Goal: Information Seeking & Learning: Learn about a topic

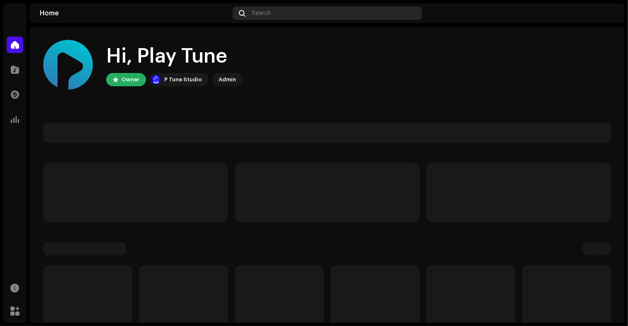
click at [272, 12] on div "Search" at bounding box center [328, 13] width 190 height 13
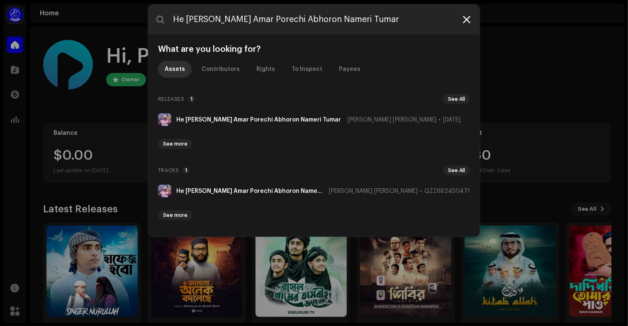
type input "He Priyo Nabi Rasul Amar Porechi Abhoron Nameri Tumar"
click at [469, 16] on icon at bounding box center [466, 19] width 7 height 7
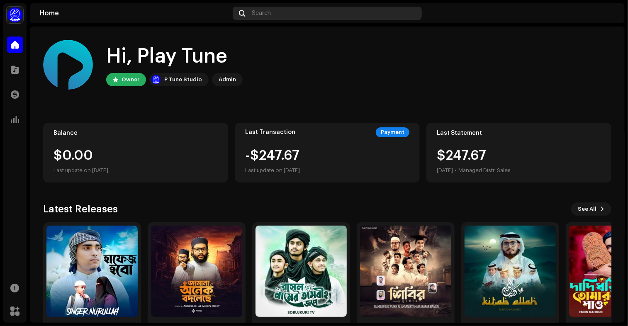
click at [284, 9] on div "Search" at bounding box center [328, 13] width 190 height 13
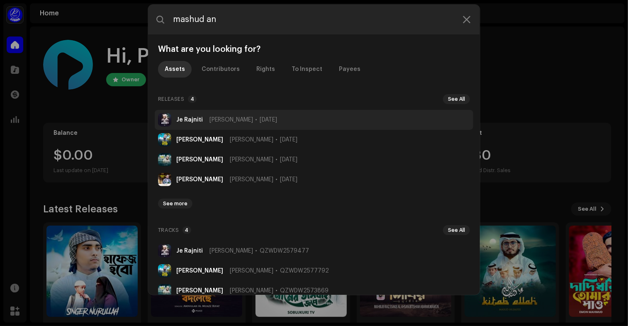
type input "mashud an"
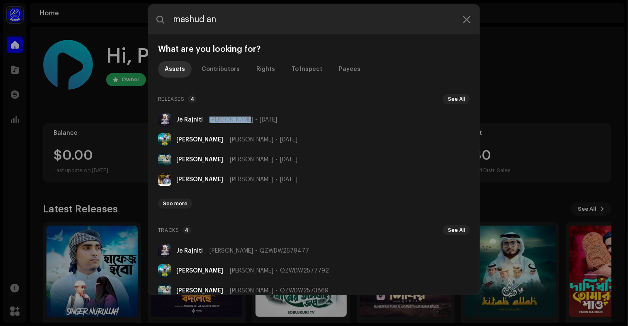
drag, startPoint x: 210, startPoint y: 118, endPoint x: 249, endPoint y: 115, distance: 39.9
click at [249, 115] on li "Je [PERSON_NAME] [DATE]" at bounding box center [314, 120] width 319 height 20
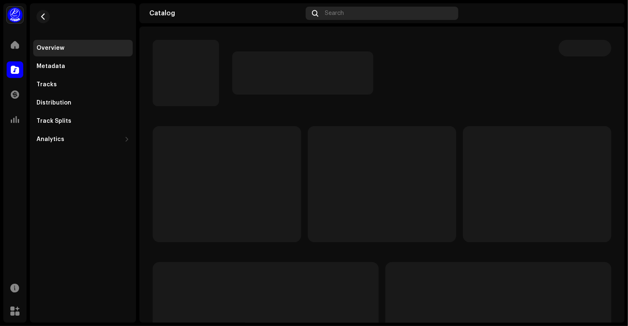
click at [339, 14] on span "Search" at bounding box center [334, 13] width 19 height 7
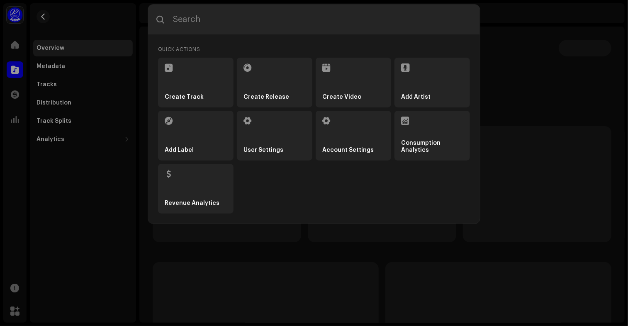
type input "[URL][DOMAIN_NAME]"
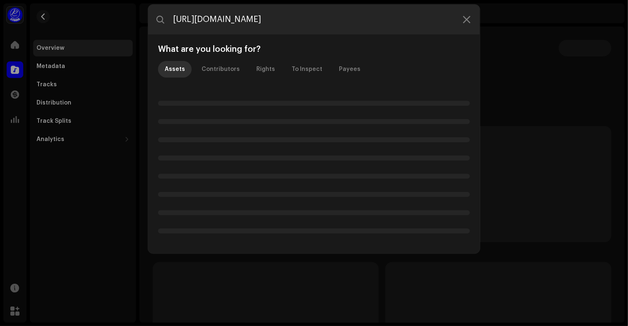
drag, startPoint x: 387, startPoint y: 19, endPoint x: -6, endPoint y: 11, distance: 392.7
click at [0, 11] on html "Play Tune Music Pvt Ltd Home Catalog Transactions Analytics Resources Marketpla…" at bounding box center [314, 163] width 628 height 326
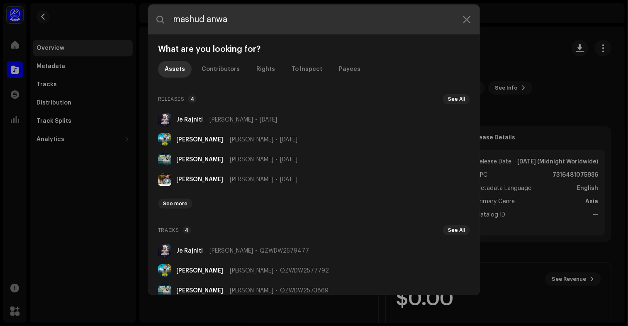
type input "[PERSON_NAME]"
drag, startPoint x: 262, startPoint y: 22, endPoint x: 168, endPoint y: 17, distance: 93.9
click at [168, 17] on input "[PERSON_NAME]" at bounding box center [314, 20] width 332 height 30
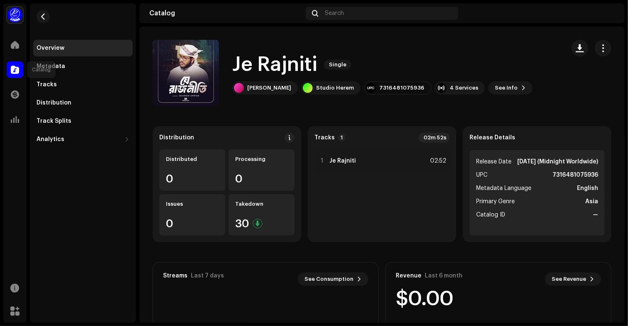
click at [21, 69] on div at bounding box center [15, 69] width 17 height 17
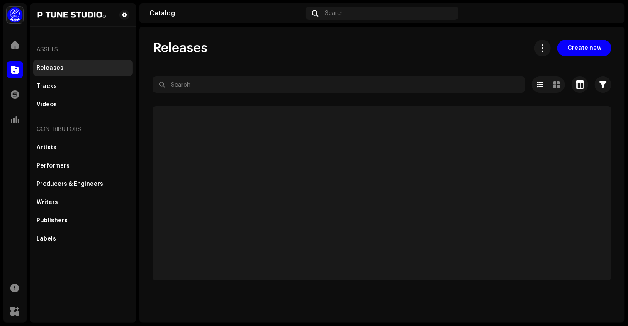
click at [18, 71] on span at bounding box center [15, 69] width 8 height 7
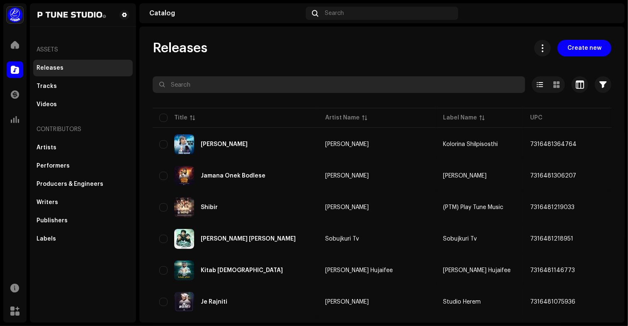
click at [205, 82] on input "text" at bounding box center [339, 84] width 373 height 17
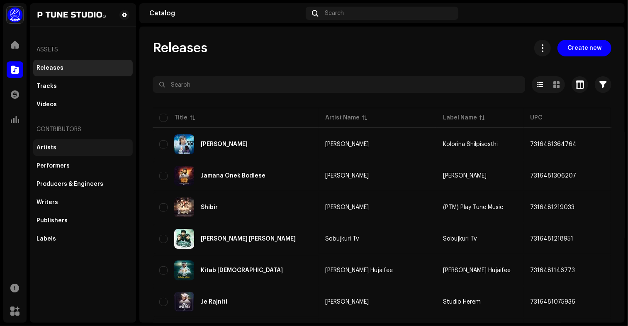
click at [72, 149] on div "Artists" at bounding box center [83, 147] width 93 height 7
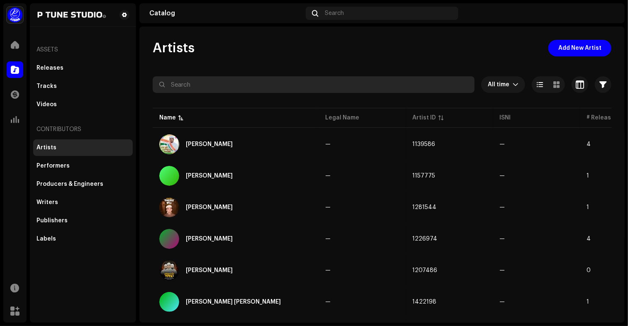
click at [227, 86] on input "text" at bounding box center [314, 84] width 322 height 17
paste input "[PERSON_NAME]"
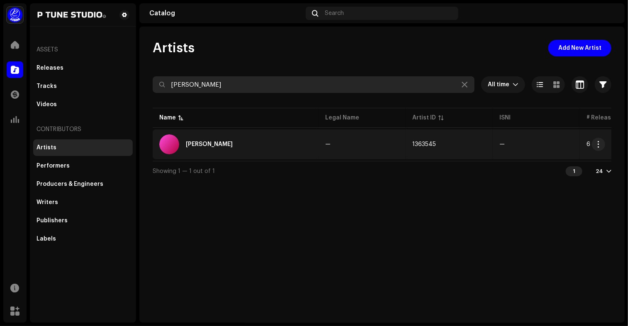
type input "[PERSON_NAME]"
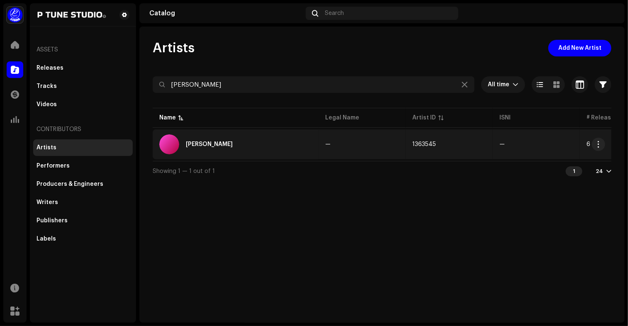
click at [259, 142] on div "[PERSON_NAME]" at bounding box center [235, 144] width 153 height 20
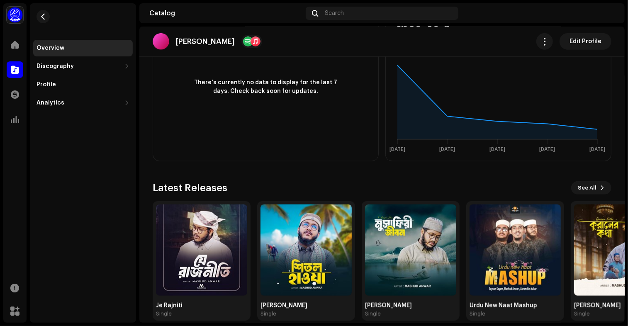
scroll to position [278, 0]
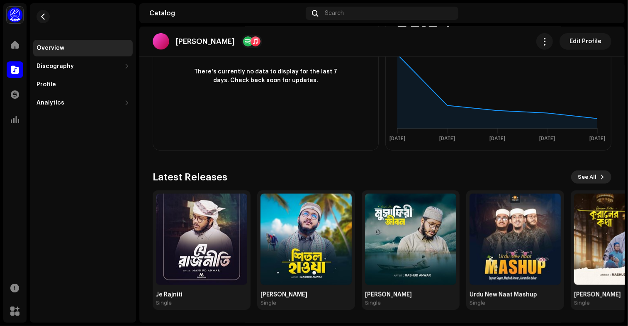
click at [586, 177] on span "See All" at bounding box center [587, 177] width 19 height 17
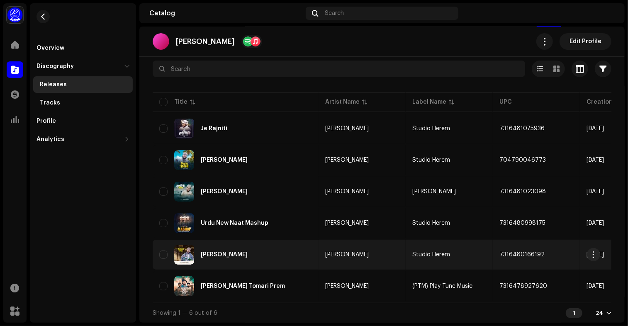
scroll to position [46, 0]
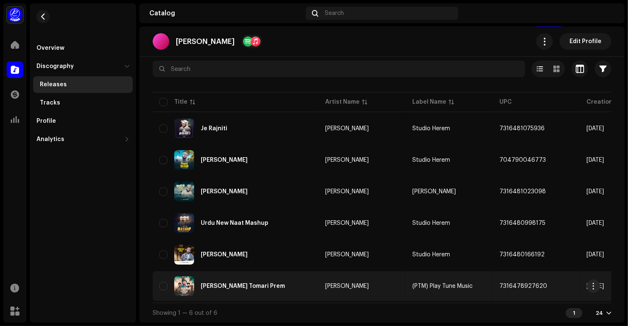
drag, startPoint x: 295, startPoint y: 300, endPoint x: 484, endPoint y: 297, distance: 188.8
click at [484, 297] on table "Title Artist Name Label Name UPC Creation Date Release Date Tracks FeatureFM Sm…" at bounding box center [628, 196] width 950 height 212
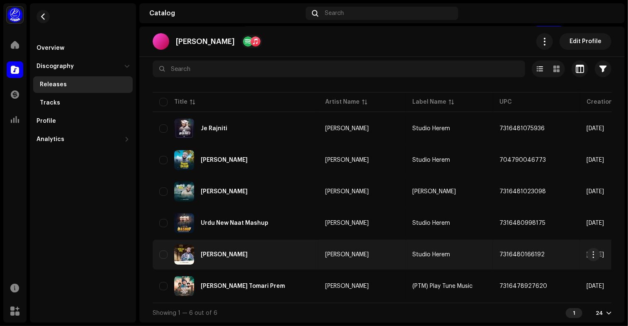
click at [310, 250] on div "[PERSON_NAME]" at bounding box center [235, 255] width 153 height 20
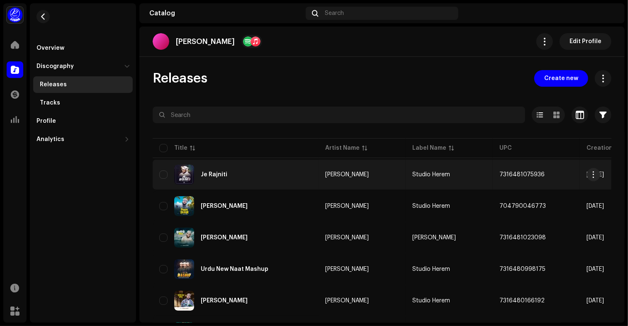
click at [244, 172] on div "Je Rajniti" at bounding box center [235, 175] width 153 height 20
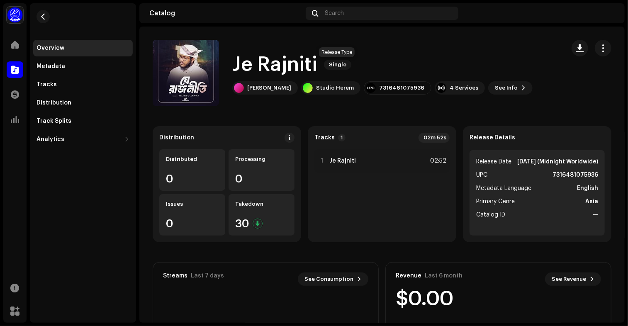
drag, startPoint x: 234, startPoint y: 61, endPoint x: 325, endPoint y: 60, distance: 90.5
click at [325, 60] on div "Je Rajniti Single" at bounding box center [382, 64] width 300 height 27
copy div "Je Rajniti Single"
click at [381, 51] on div "Je Rajniti Single" at bounding box center [382, 64] width 300 height 27
click at [43, 13] on span "button" at bounding box center [43, 16] width 6 height 7
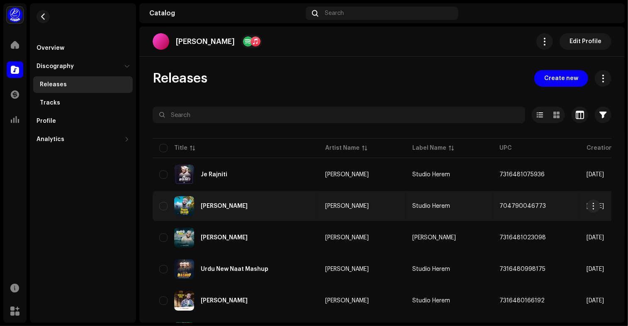
scroll to position [46, 0]
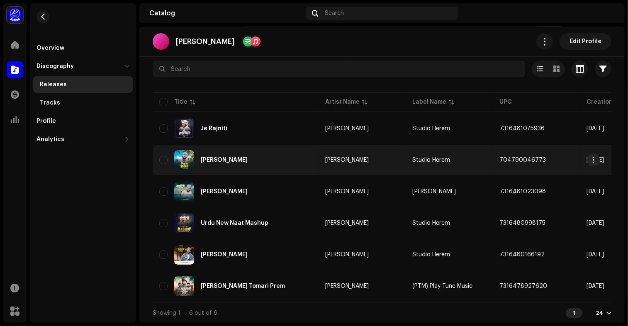
click at [248, 163] on div "[PERSON_NAME]" at bounding box center [235, 160] width 153 height 20
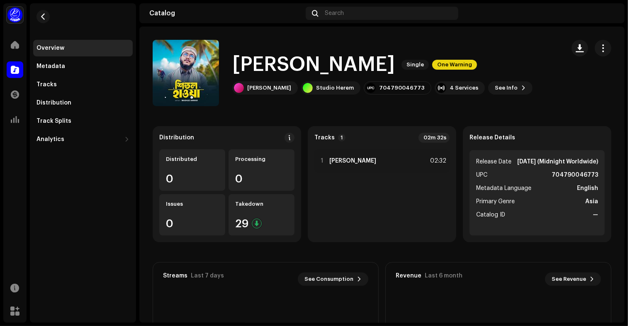
click at [254, 55] on h1 "[PERSON_NAME]" at bounding box center [313, 64] width 163 height 27
copy div "Shitol Hawa Single One Warning"
click at [40, 18] on span "button" at bounding box center [43, 16] width 6 height 7
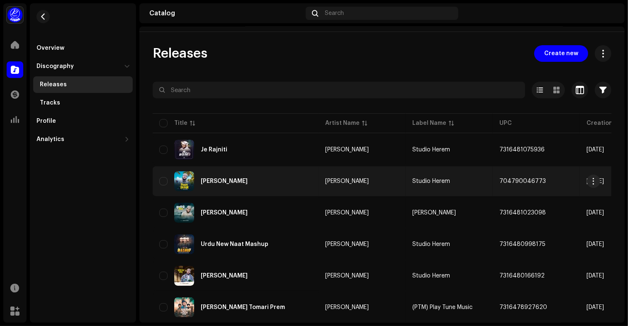
scroll to position [46, 0]
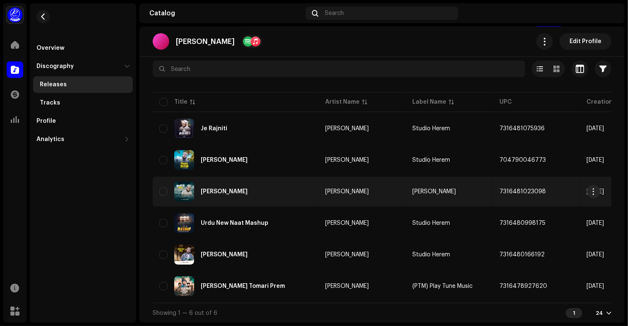
click at [227, 185] on div "[PERSON_NAME]" at bounding box center [235, 192] width 153 height 20
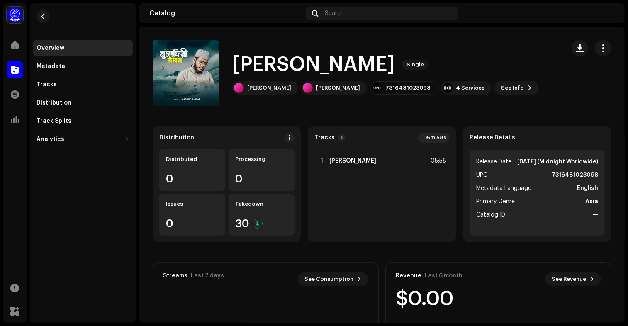
click at [250, 66] on h1 "[PERSON_NAME]" at bounding box center [313, 64] width 163 height 27
copy div "Musafiri Jibon Single"
click at [40, 17] on span "button" at bounding box center [43, 16] width 6 height 7
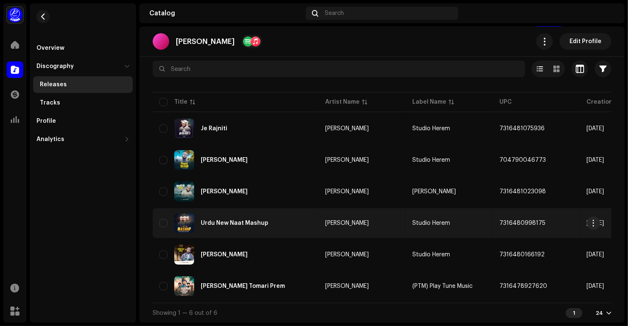
click at [243, 226] on div "Urdu New Naat Mashup" at bounding box center [235, 223] width 153 height 20
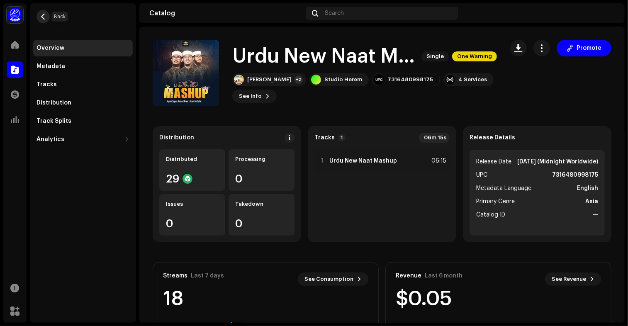
click at [46, 18] on span "button" at bounding box center [43, 16] width 6 height 7
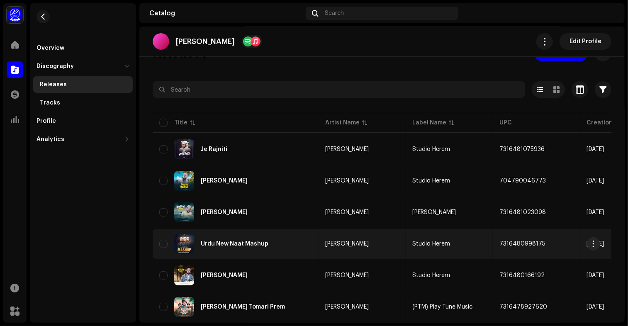
scroll to position [46, 0]
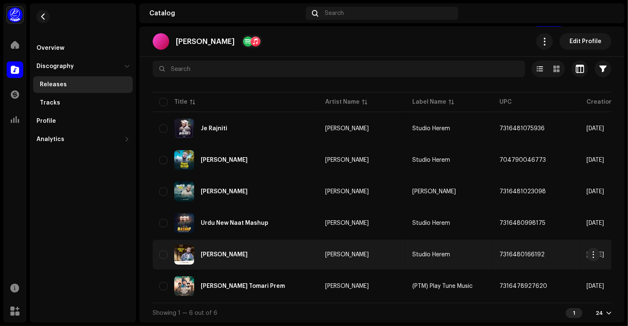
click at [262, 248] on div "[PERSON_NAME]" at bounding box center [235, 255] width 153 height 20
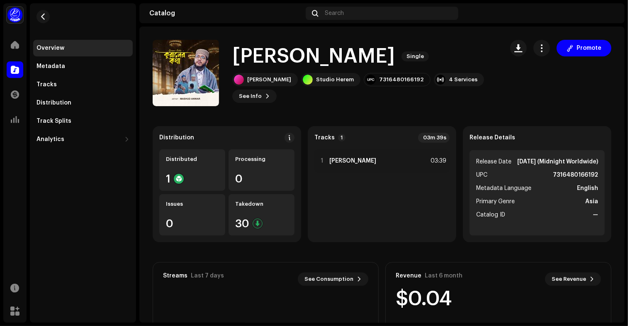
click at [286, 55] on h1 "[PERSON_NAME]" at bounding box center [313, 56] width 163 height 27
copy div "Kuraner Kotha Single"
click at [43, 15] on span "button" at bounding box center [43, 16] width 6 height 7
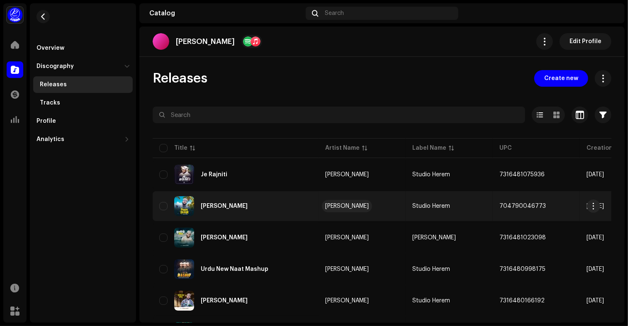
scroll to position [46, 0]
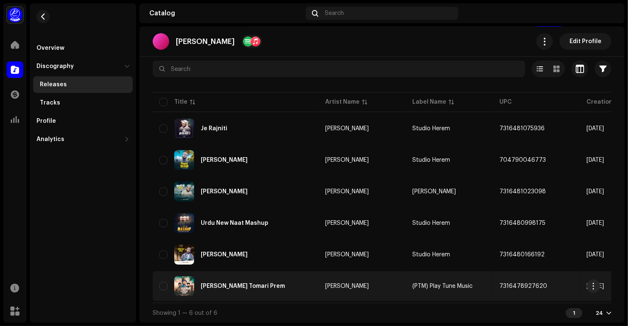
click at [264, 278] on div "[PERSON_NAME] Tomari Prem" at bounding box center [235, 286] width 153 height 20
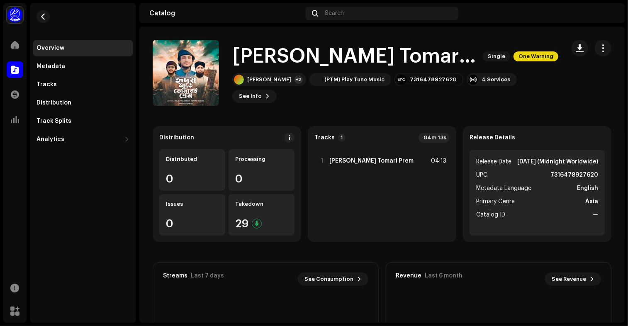
click at [287, 68] on h1 "[PERSON_NAME] Tomari Prem" at bounding box center [354, 56] width 244 height 27
copy div "[PERSON_NAME] Tomari Prem Single One Warning"
click at [320, 39] on catalog-releases-details-overview "[PERSON_NAME] Tomari Prem Single One Warning [PERSON_NAME] Tomari Prem Single O…" at bounding box center [382, 234] width 486 height 415
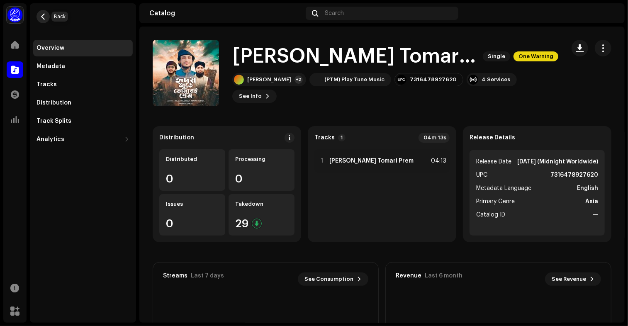
click at [48, 17] on button "button" at bounding box center [43, 16] width 13 height 13
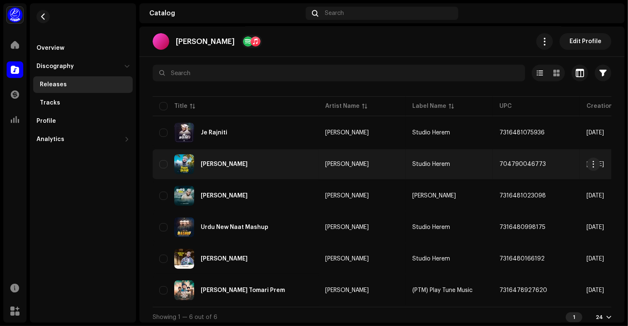
scroll to position [46, 0]
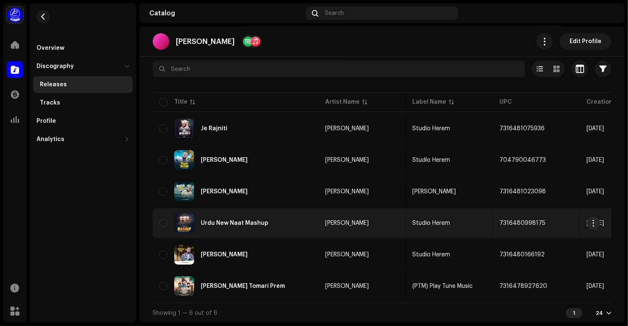
click at [297, 216] on div "Urdu New Naat Mashup" at bounding box center [235, 223] width 153 height 20
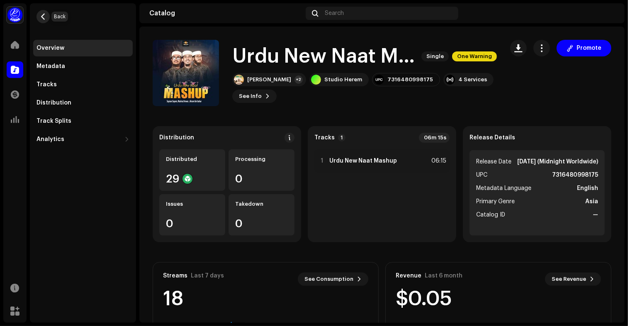
click at [40, 15] on span "button" at bounding box center [43, 16] width 6 height 7
